Goal: Information Seeking & Learning: Learn about a topic

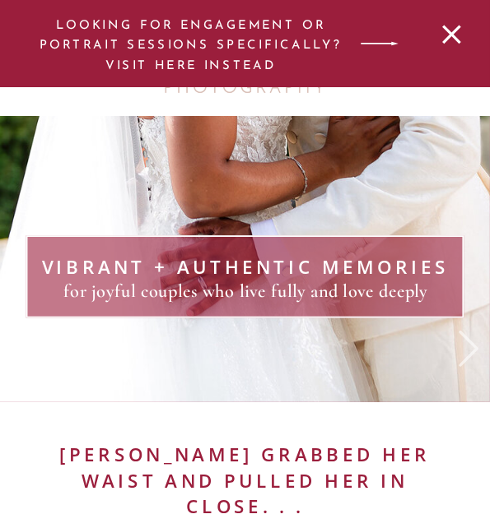
scroll to position [4327, 0]
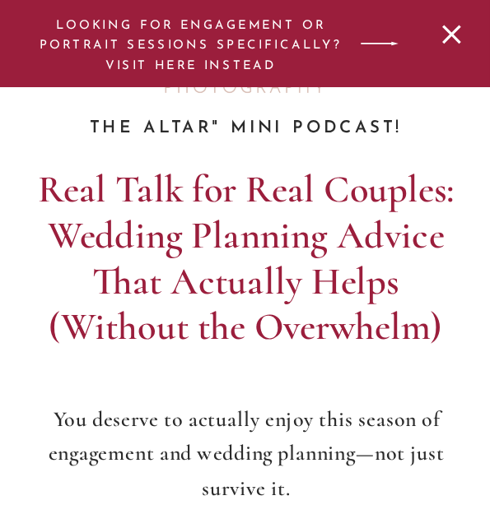
click at [370, 47] on icon at bounding box center [379, 44] width 49 height 57
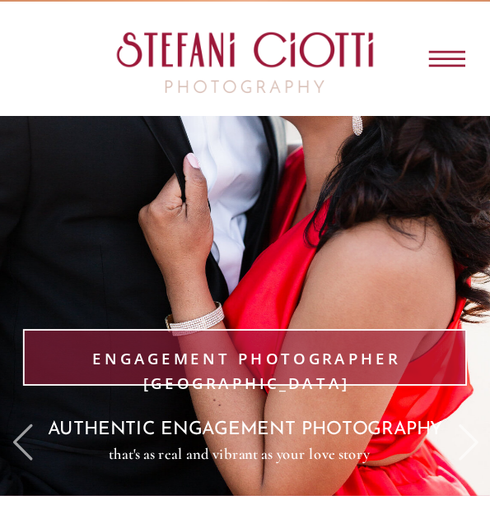
scroll to position [328, 0]
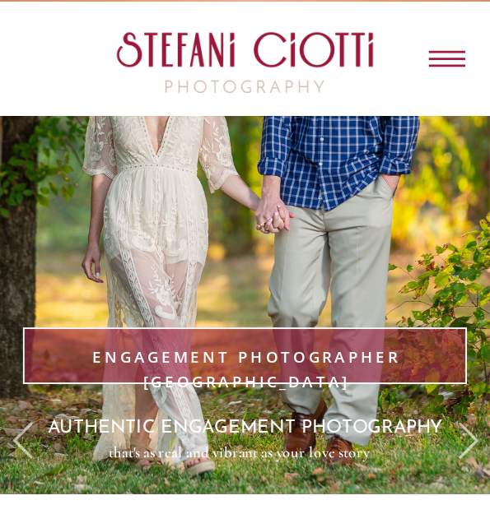
click at [449, 57] on icon at bounding box center [447, 58] width 37 height 57
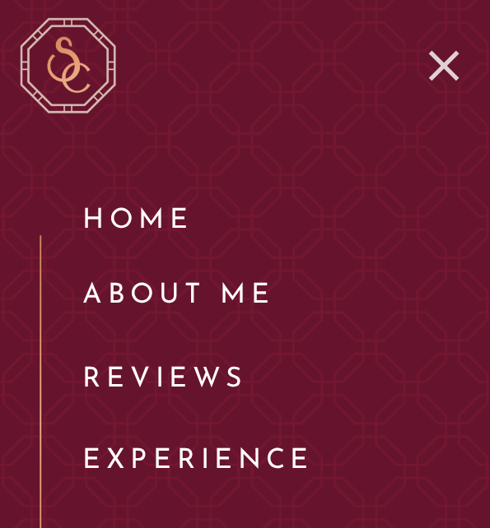
click at [449, 57] on icon at bounding box center [444, 66] width 58 height 52
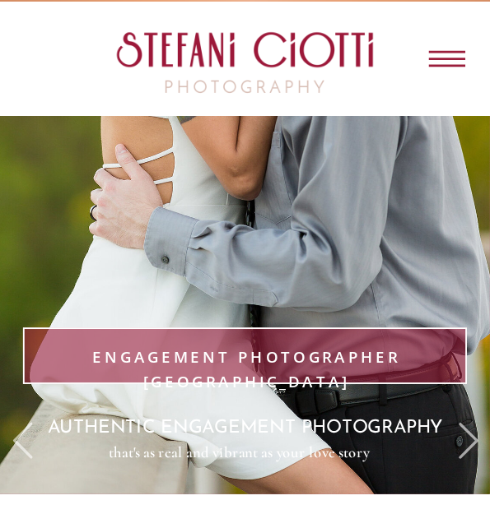
click at [451, 58] on icon at bounding box center [447, 59] width 37 height 16
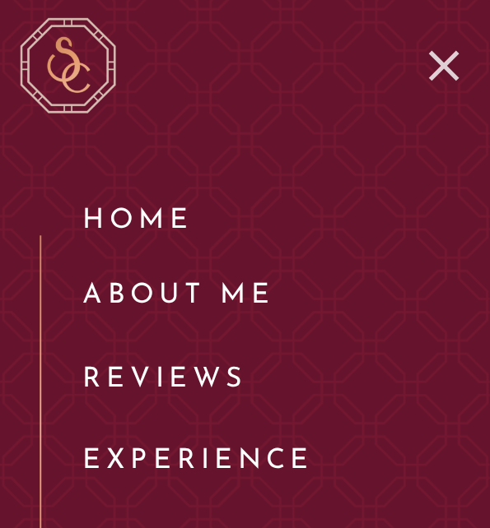
scroll to position [658, 0]
click at [441, 61] on icon at bounding box center [444, 66] width 30 height 30
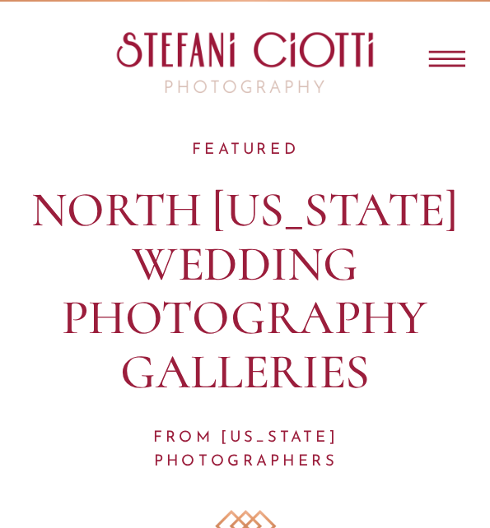
scroll to position [20970, 0]
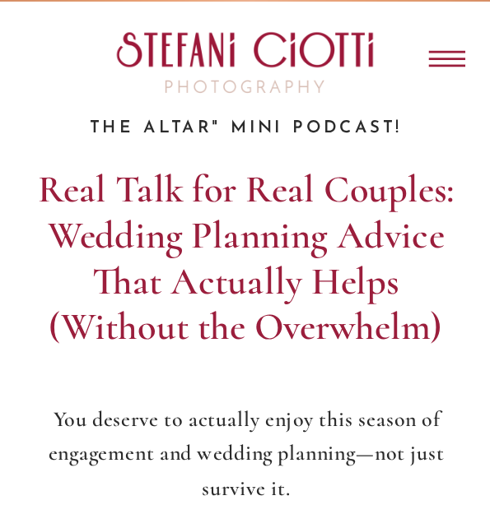
scroll to position [3700, 0]
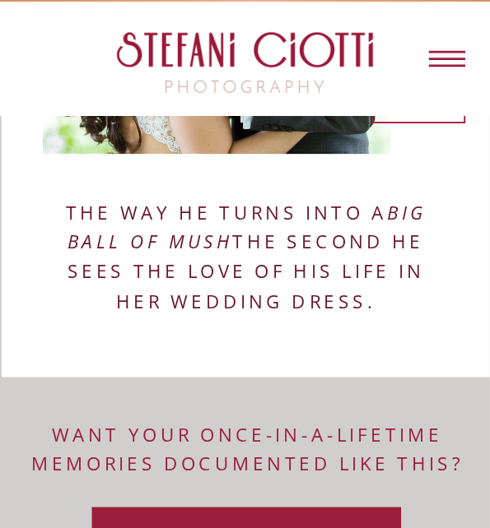
drag, startPoint x: 362, startPoint y: 304, endPoint x: 34, endPoint y: 215, distance: 340.2
copy div "The way he turns into a big ball of mush the second he sees the love of his lif…"
click at [441, 56] on icon at bounding box center [447, 58] width 37 height 57
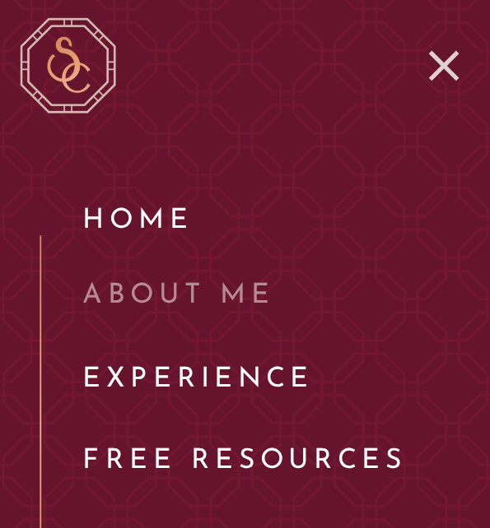
click at [214, 291] on nav "About ME" at bounding box center [184, 293] width 205 height 43
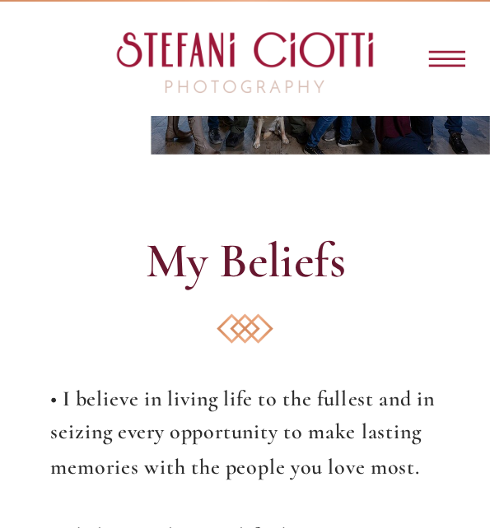
scroll to position [4330, 0]
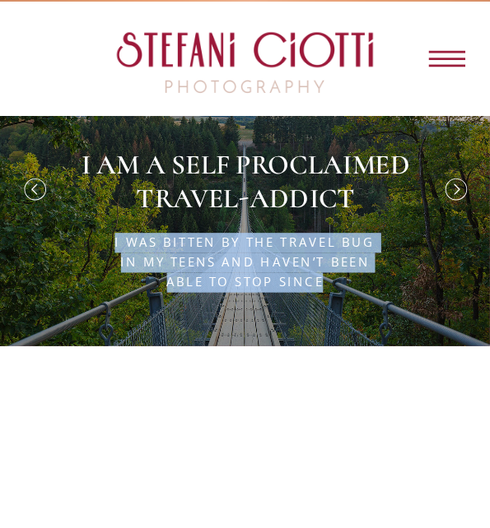
drag, startPoint x: 337, startPoint y: 283, endPoint x: 95, endPoint y: 245, distance: 244.9
click at [95, 245] on div "I was bitten by the travel bug in my teens and haven’t been able to stop since …" at bounding box center [245, 178] width 490 height 337
copy div "I was bitten by the travel bug in my teens and haven’t been able to stop since"
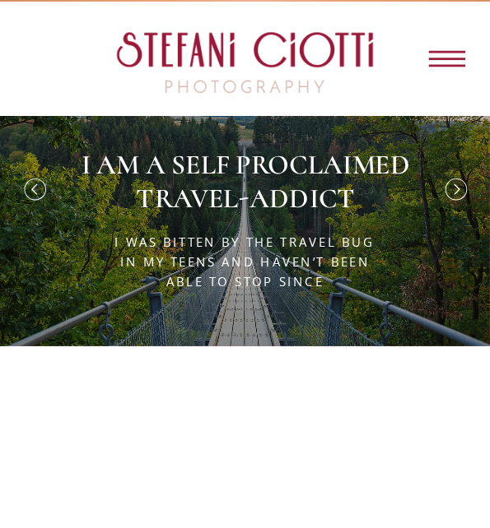
click at [260, 165] on p "I am a self proclaimed travel-addict" at bounding box center [246, 181] width 360 height 64
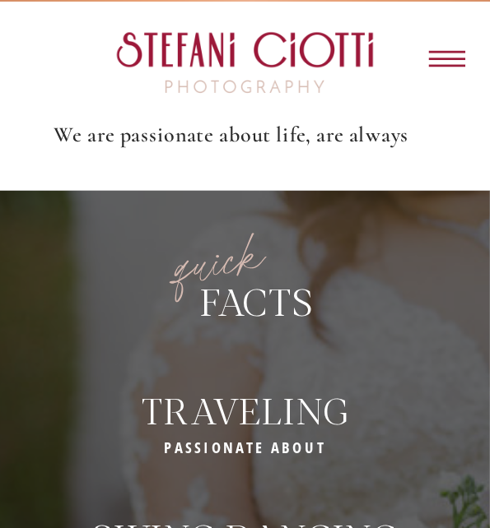
scroll to position [4135, 0]
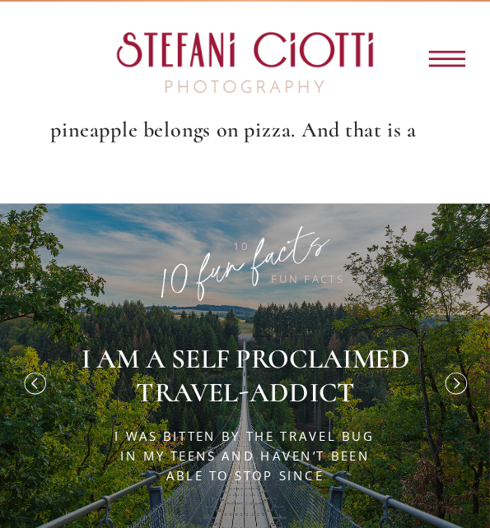
click at [451, 58] on icon at bounding box center [447, 59] width 37 height 16
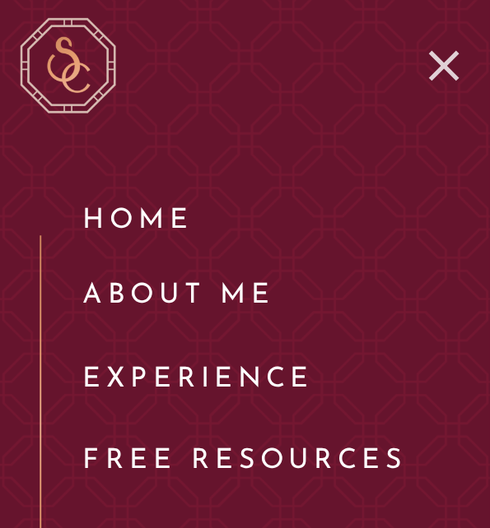
scroll to position [4381, 0]
click at [168, 212] on nav "Home" at bounding box center [137, 215] width 110 height 35
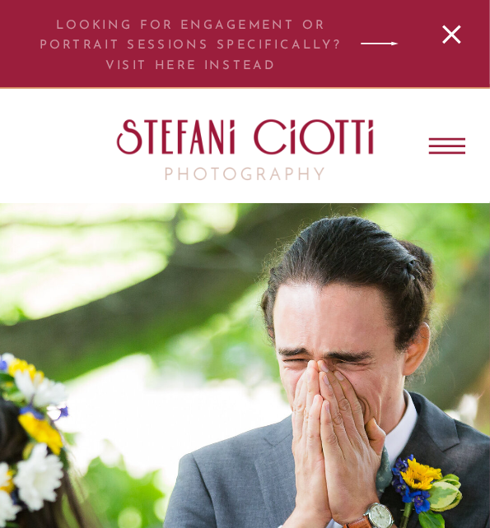
click at [291, 42] on p "LOOKING FOR ENGAGEMENT or PORTRAIT SESSIONS SPECIFICALLY? VISIT HERE INSTEAD" at bounding box center [190, 42] width 304 height 53
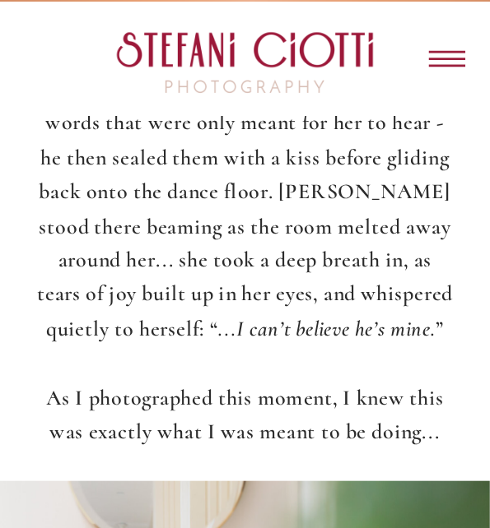
scroll to position [904, 0]
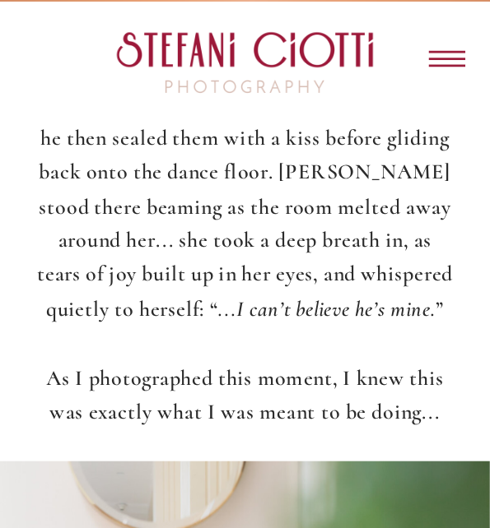
click at [451, 55] on icon at bounding box center [447, 58] width 37 height 57
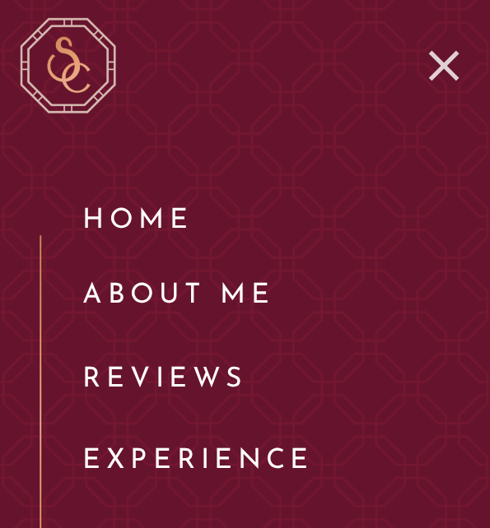
click at [450, 68] on icon at bounding box center [444, 66] width 58 height 52
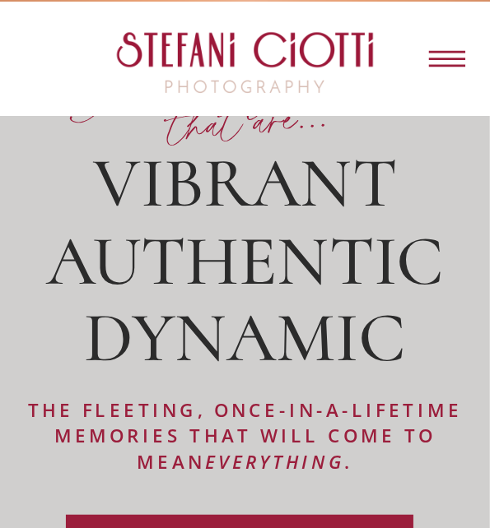
scroll to position [15543, 0]
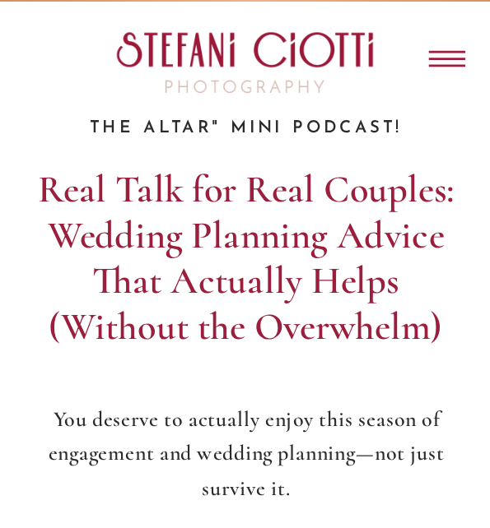
click at [463, 71] on icon at bounding box center [447, 58] width 37 height 57
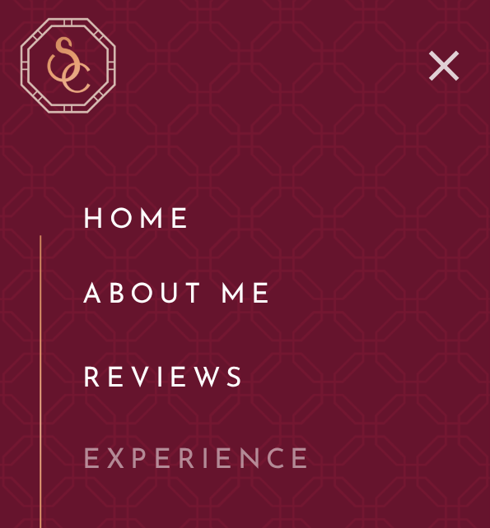
click at [207, 458] on nav "Experience" at bounding box center [199, 459] width 234 height 43
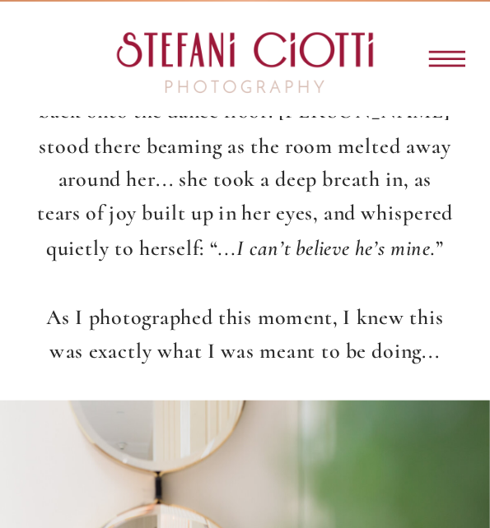
scroll to position [0, 0]
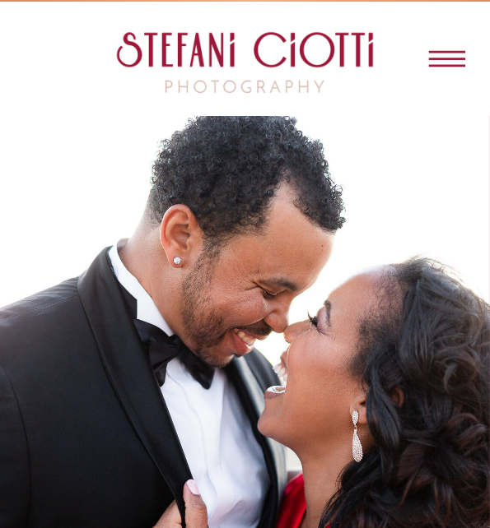
click at [456, 63] on icon at bounding box center [447, 58] width 37 height 57
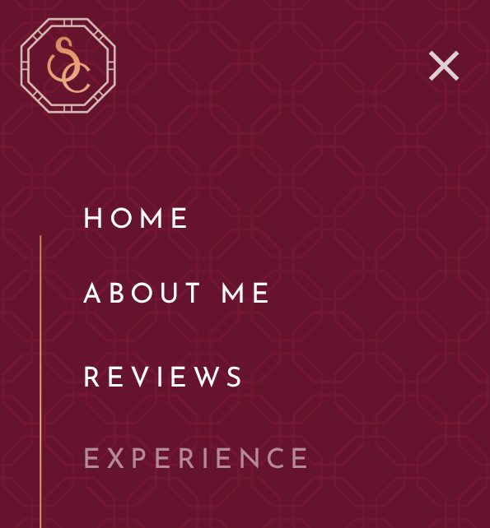
click at [212, 463] on nav "Experience" at bounding box center [199, 459] width 234 height 43
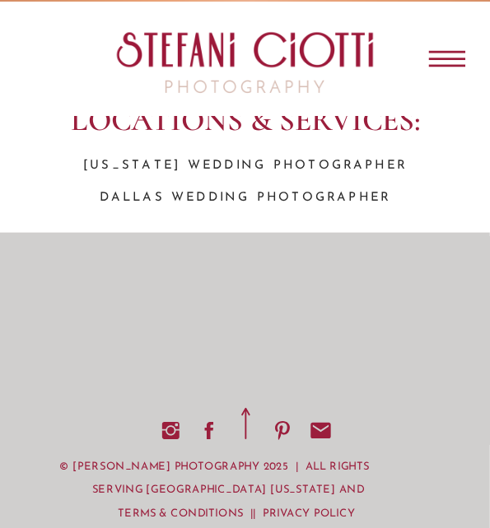
scroll to position [28843, 0]
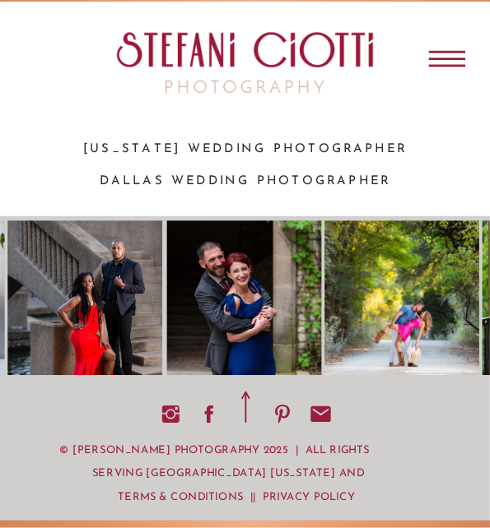
click at [437, 57] on icon at bounding box center [447, 58] width 37 height 57
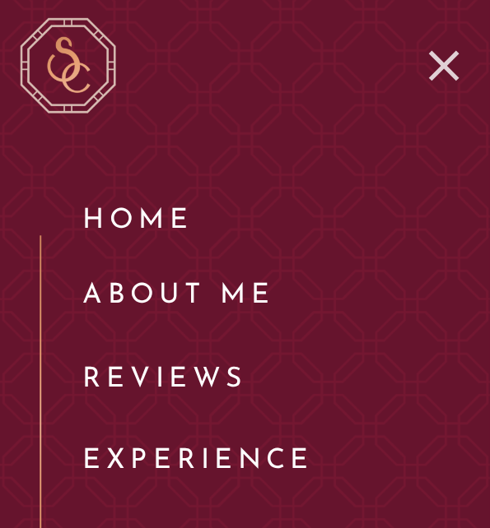
click at [185, 474] on nav "Experience" at bounding box center [199, 459] width 234 height 43
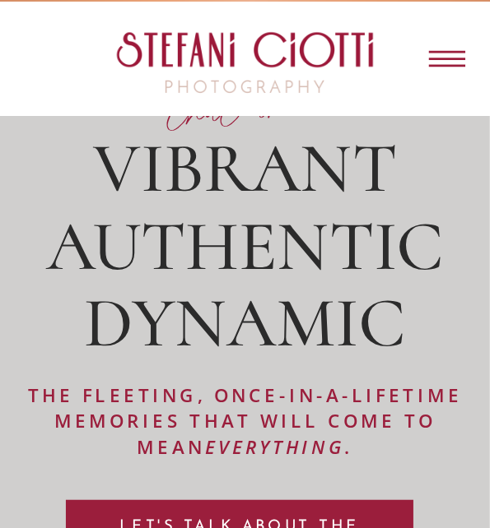
scroll to position [15543, 0]
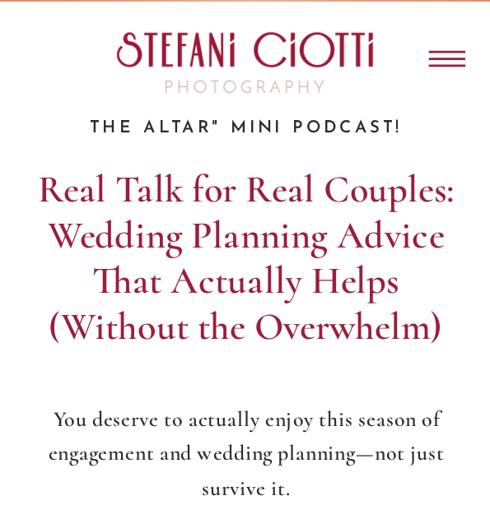
click at [447, 53] on icon at bounding box center [447, 58] width 37 height 57
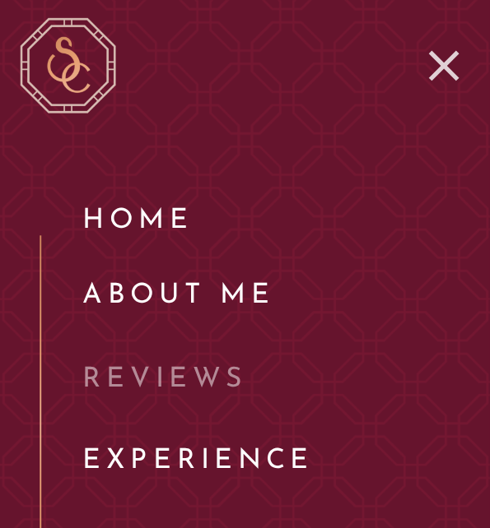
click at [219, 380] on nav "Reviews" at bounding box center [171, 377] width 179 height 43
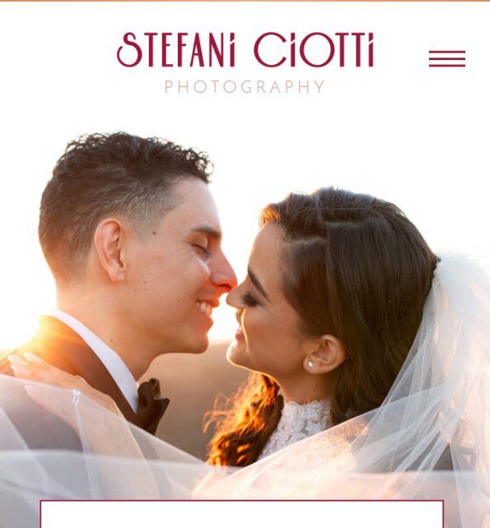
scroll to position [12621, 0]
